Goal: Information Seeking & Learning: Learn about a topic

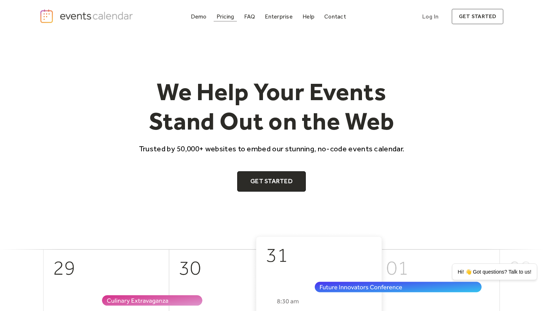
click at [227, 16] on div "Pricing" at bounding box center [226, 17] width 18 height 4
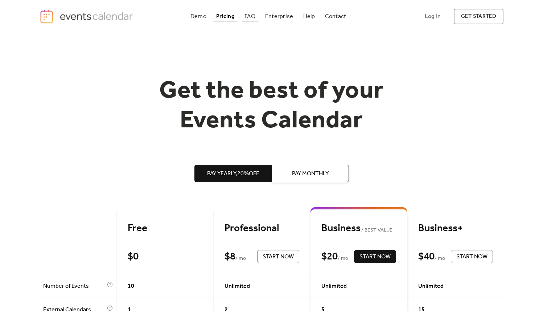
click at [244, 19] on link "FAQ" at bounding box center [250, 17] width 17 height 10
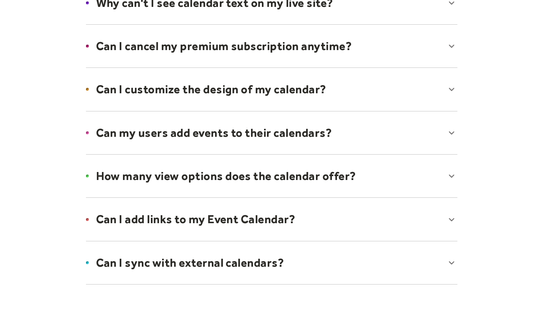
scroll to position [473, 0]
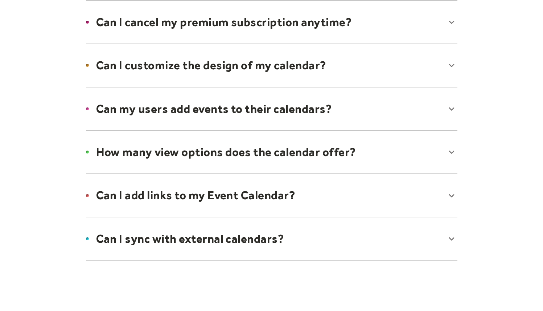
click at [227, 105] on div at bounding box center [272, 109] width 386 height 44
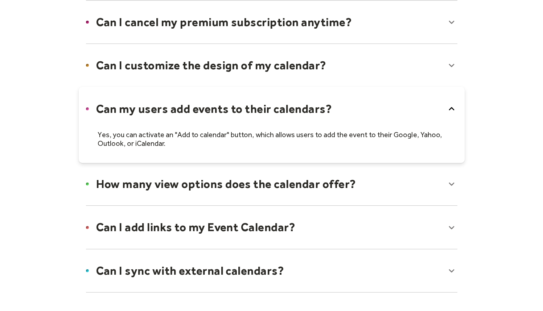
click at [225, 108] on div at bounding box center [272, 125] width 386 height 76
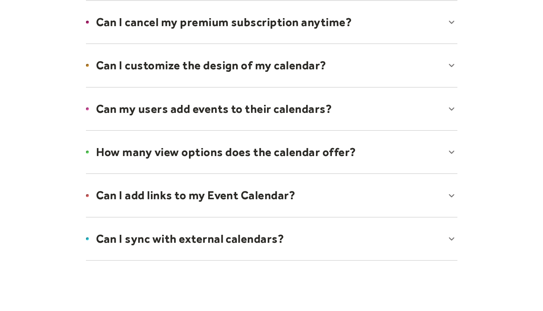
click at [357, 153] on div at bounding box center [272, 152] width 386 height 44
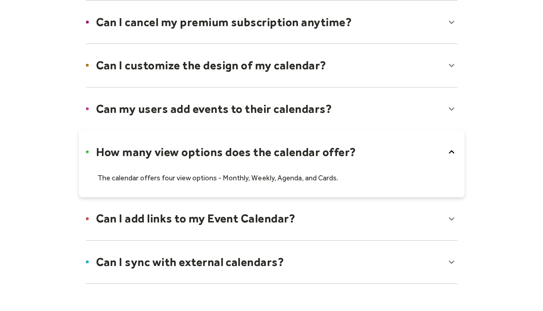
click at [356, 153] on div at bounding box center [272, 164] width 386 height 68
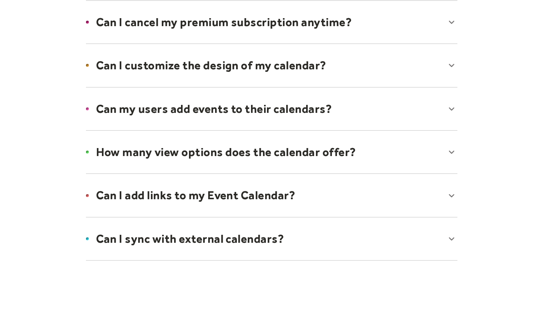
click at [313, 192] on div at bounding box center [272, 195] width 386 height 44
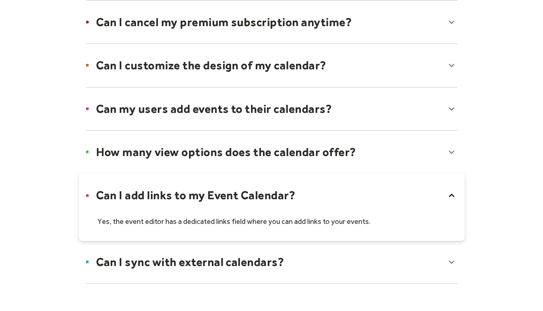
click at [313, 192] on div at bounding box center [272, 207] width 386 height 68
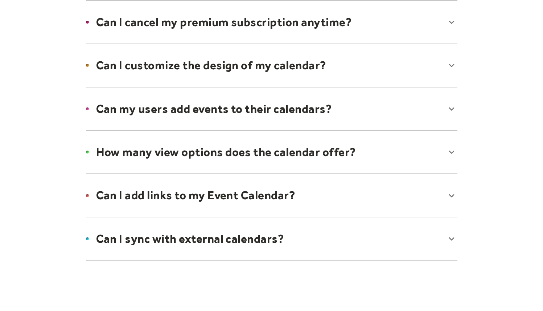
click at [354, 241] on div at bounding box center [272, 239] width 386 height 44
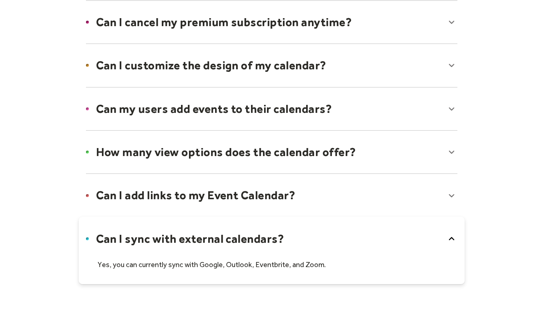
click at [354, 241] on div at bounding box center [272, 251] width 386 height 68
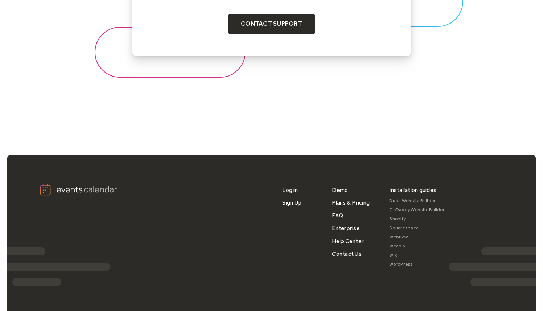
scroll to position [939, 0]
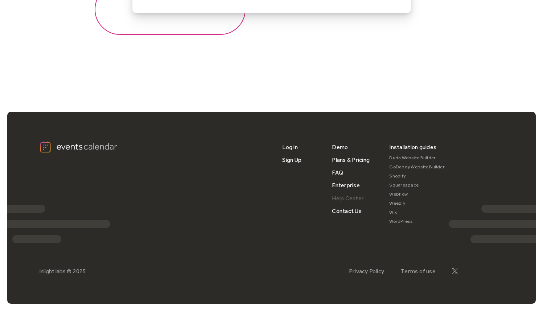
click at [339, 198] on link "Help Center" at bounding box center [348, 198] width 32 height 13
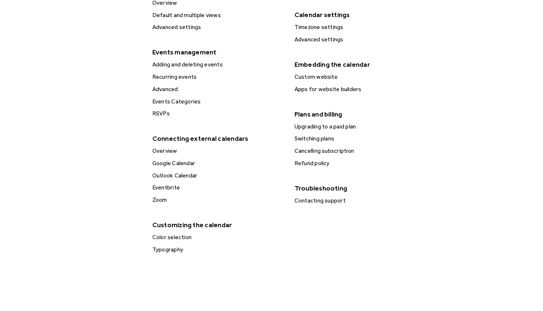
scroll to position [278, 0]
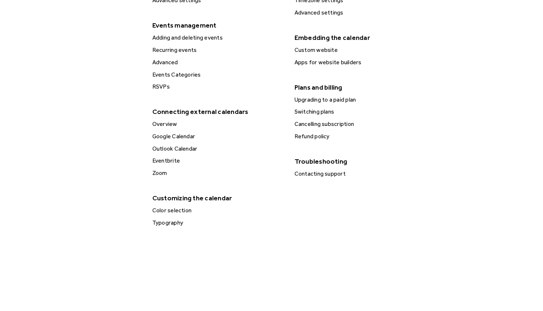
click at [160, 225] on div "Typography" at bounding box center [218, 222] width 136 height 9
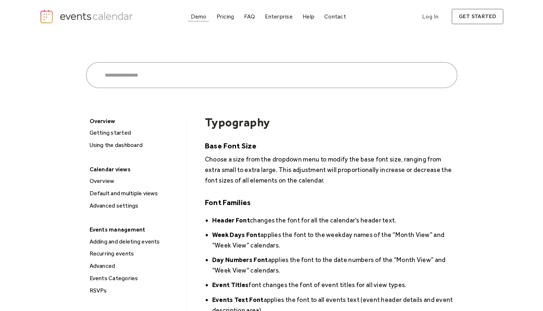
click at [201, 19] on div "Demo" at bounding box center [199, 17] width 16 height 4
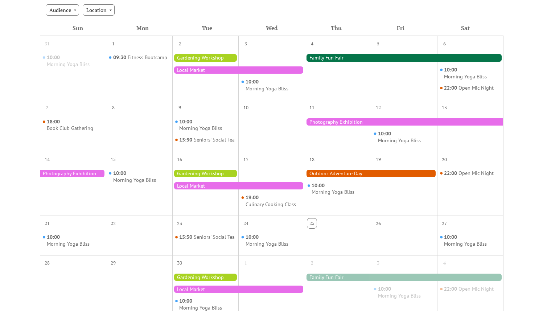
scroll to position [304, 0]
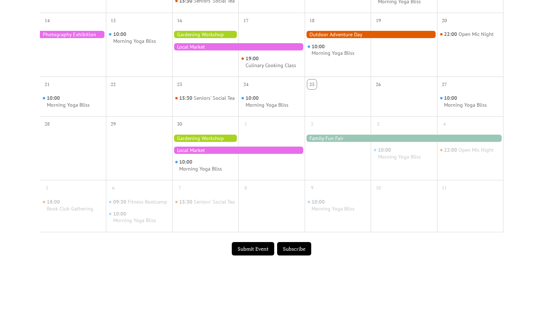
click at [393, 260] on div "Submit Event Subscribe" at bounding box center [272, 248] width 464 height 23
click at [292, 253] on button "Subscribe" at bounding box center [294, 249] width 34 height 14
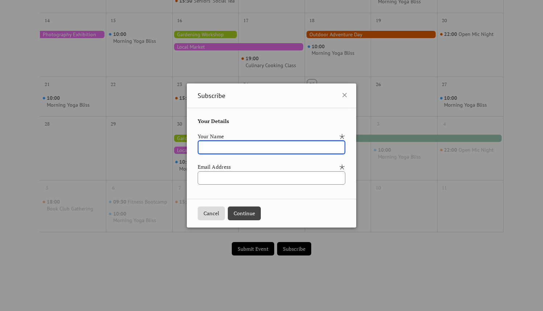
click at [397, 266] on div "Subscribe Your Details Your Name Email Address Cancel Continue" at bounding box center [271, 155] width 543 height 311
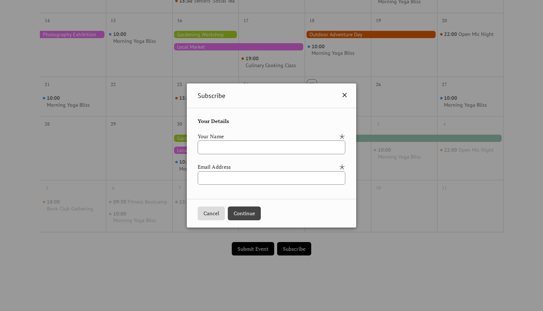
click at [349, 94] on icon at bounding box center [344, 95] width 9 height 9
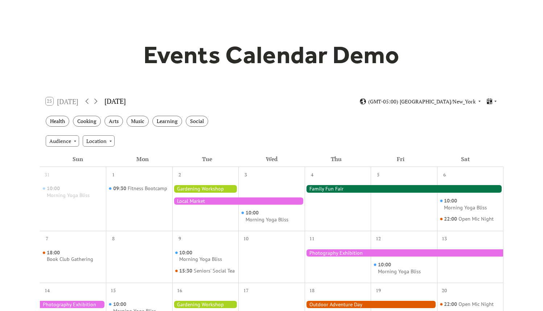
scroll to position [0, 0]
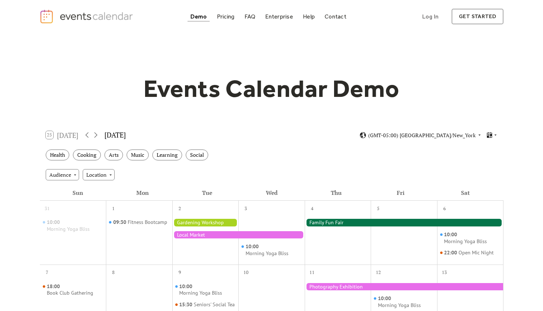
click at [436, 79] on div "Events Calendar Demo" at bounding box center [272, 89] width 465 height 30
click at [203, 17] on div "Demo" at bounding box center [199, 17] width 17 height 4
click at [340, 103] on h1 "Events Calendar Demo" at bounding box center [271, 89] width 279 height 30
click at [307, 16] on div "Help" at bounding box center [309, 17] width 12 height 4
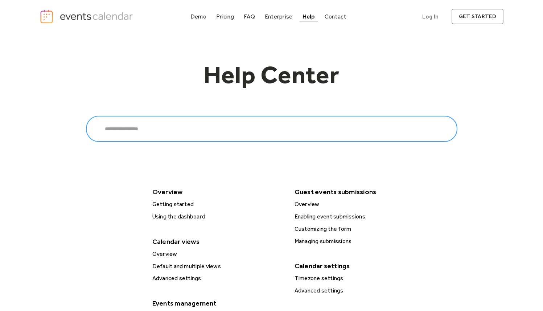
click at [213, 122] on input "Search" at bounding box center [272, 129] width 372 height 26
type input "****"
click input "******" at bounding box center [0, 0] width 0 height 0
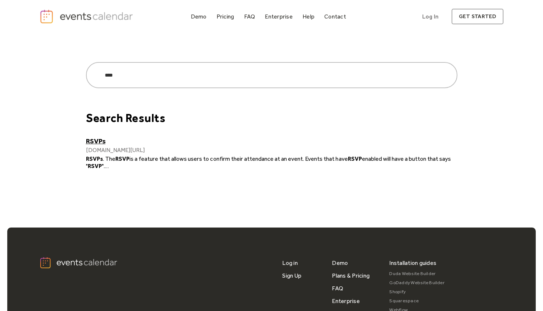
click at [88, 136] on div "Search Results RSVPs [DOMAIN_NAME][URL] RSVPs . The RSVP is a feature that allo…" at bounding box center [272, 132] width 372 height 76
click at [89, 139] on link "RSVPs" at bounding box center [272, 141] width 372 height 8
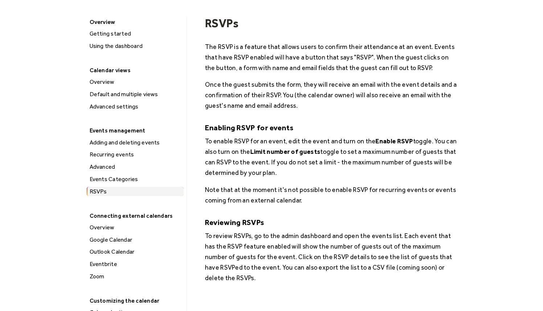
scroll to position [104, 0]
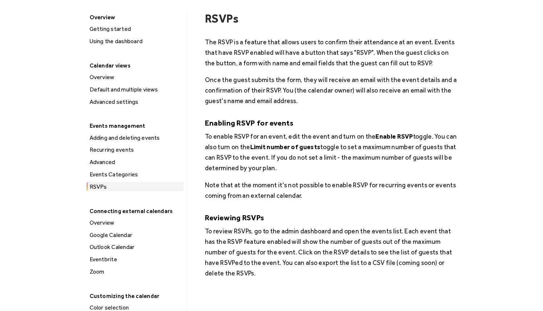
click at [114, 244] on div "Outlook Calendar" at bounding box center [135, 246] width 96 height 9
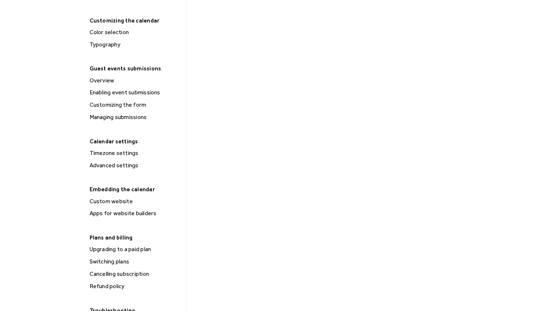
scroll to position [417, 0]
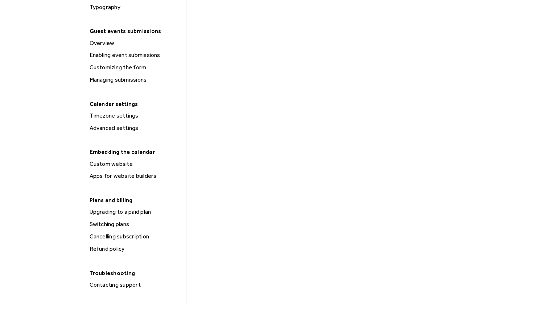
click at [112, 163] on div "Custom website" at bounding box center [135, 163] width 96 height 9
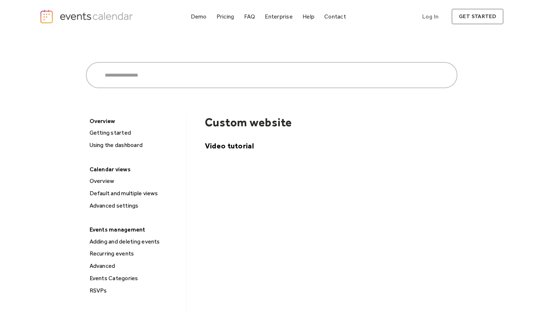
click at [65, 14] on img "home" at bounding box center [88, 16] width 96 height 15
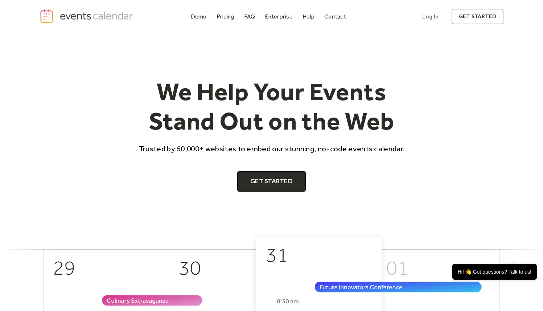
scroll to position [304, 0]
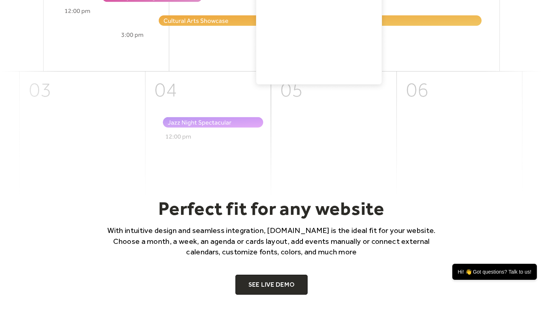
click at [485, 191] on img at bounding box center [271, 63] width 543 height 269
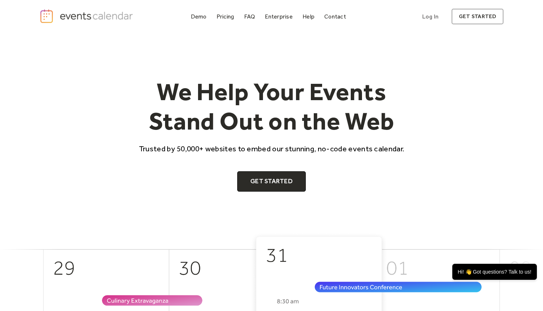
scroll to position [4, 0]
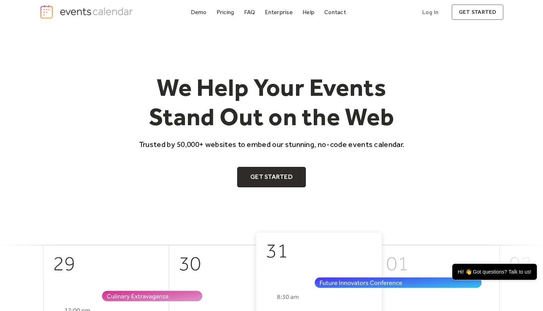
click at [467, 80] on div "We Help Your Events Stand Out on the Web Trusted by 50,000+ websites to embed o…" at bounding box center [272, 130] width 465 height 115
